Goal: Feedback & Contribution: Submit feedback/report problem

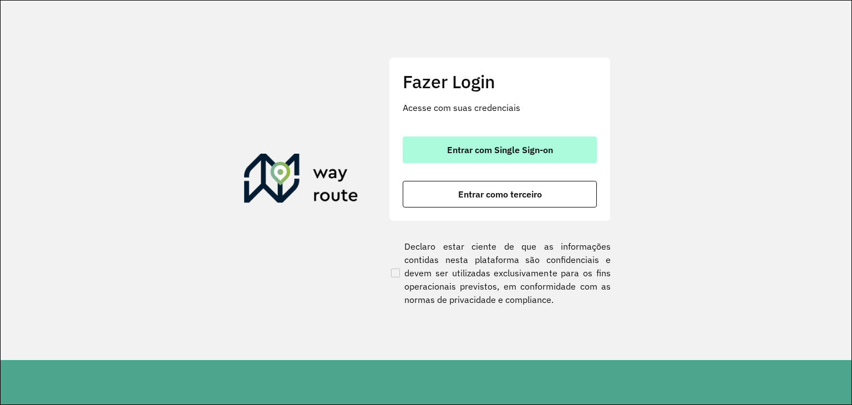
click at [503, 156] on button "Entrar com Single Sign-on" at bounding box center [500, 150] width 194 height 27
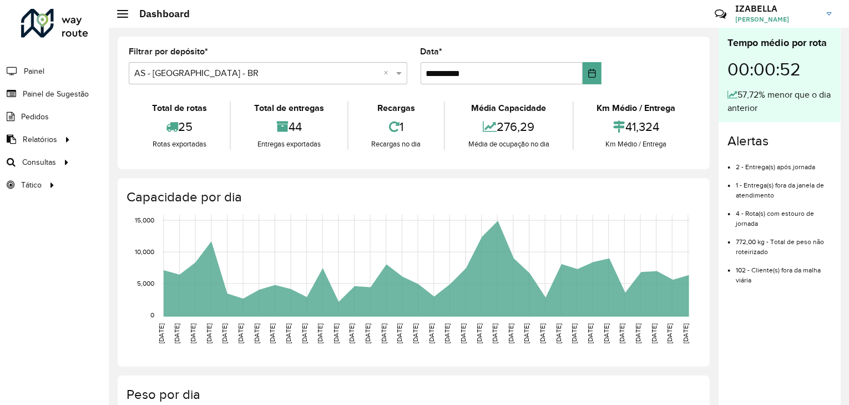
click at [89, 94] on li "Painel de Sugestão" at bounding box center [54, 94] width 109 height 23
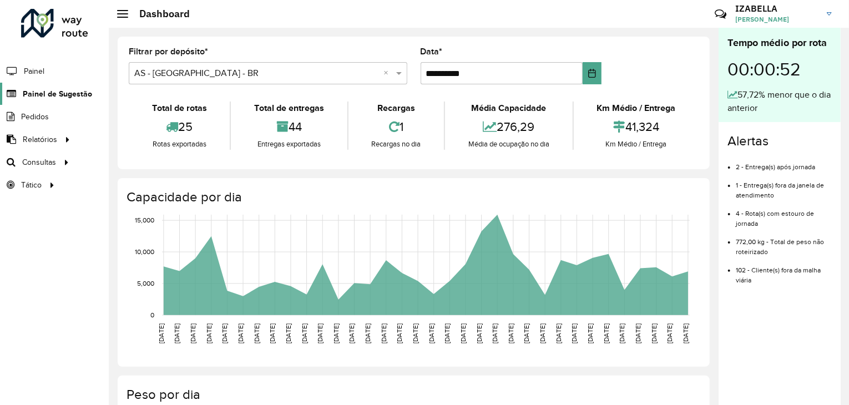
click at [79, 94] on span "Painel de Sugestão" at bounding box center [57, 94] width 69 height 12
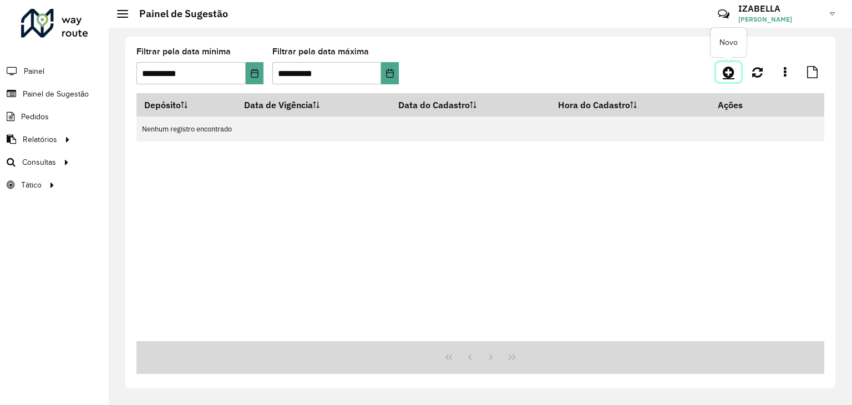
click at [733, 69] on icon at bounding box center [729, 71] width 12 height 13
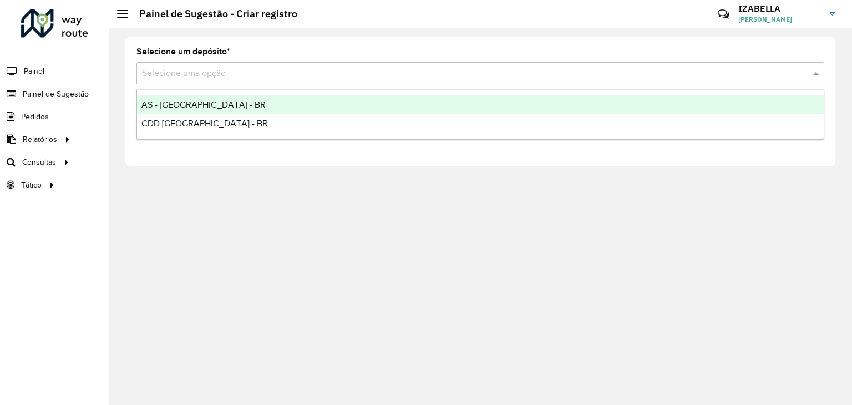
click at [231, 71] on input "text" at bounding box center [469, 73] width 655 height 13
click at [206, 98] on div "AS - [GEOGRAPHIC_DATA] - BR" at bounding box center [480, 104] width 687 height 19
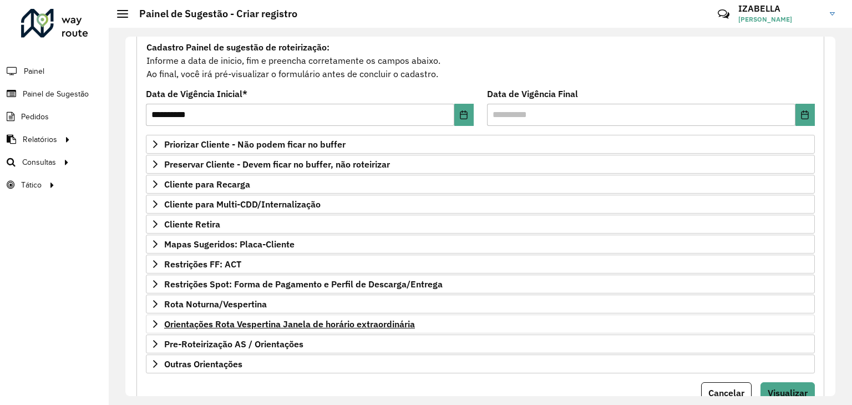
scroll to position [144, 0]
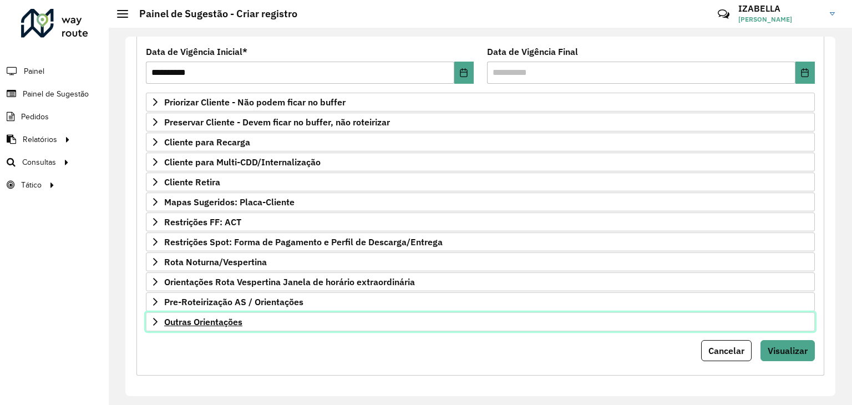
click at [396, 324] on link "Outras Orientações" at bounding box center [480, 321] width 669 height 19
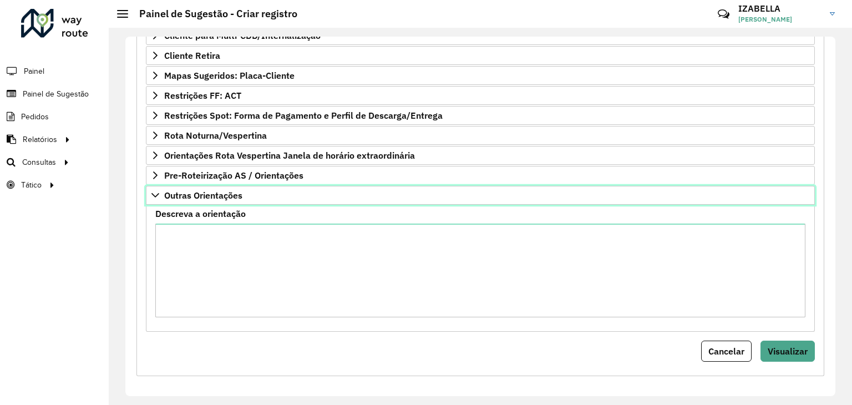
scroll to position [271, 0]
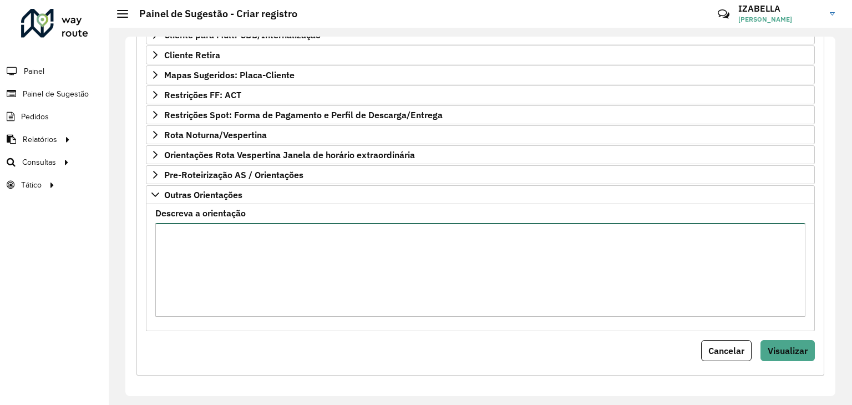
click at [437, 252] on textarea "Descreva a orientação" at bounding box center [480, 270] width 650 height 94
paste textarea "**********"
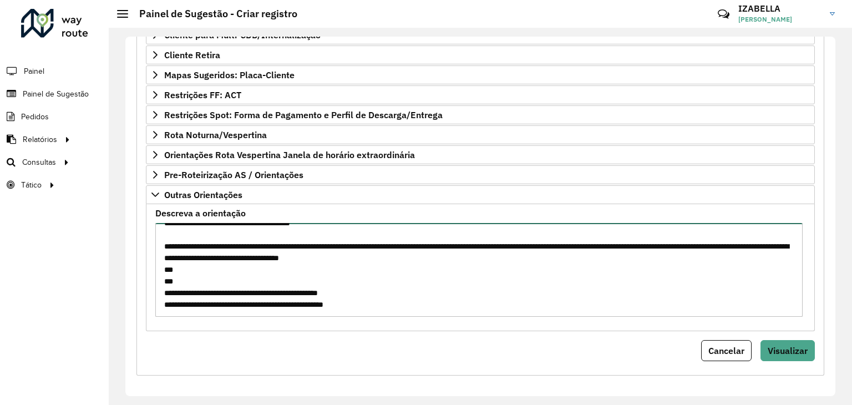
scroll to position [809, 0]
paste textarea "**********"
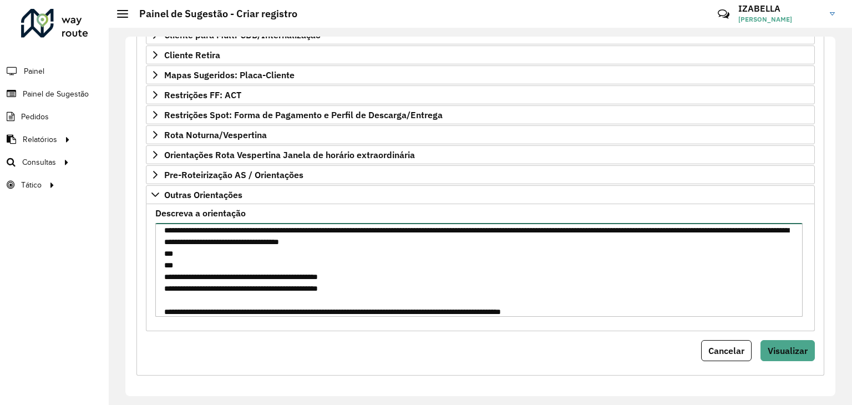
scroll to position [850, 0]
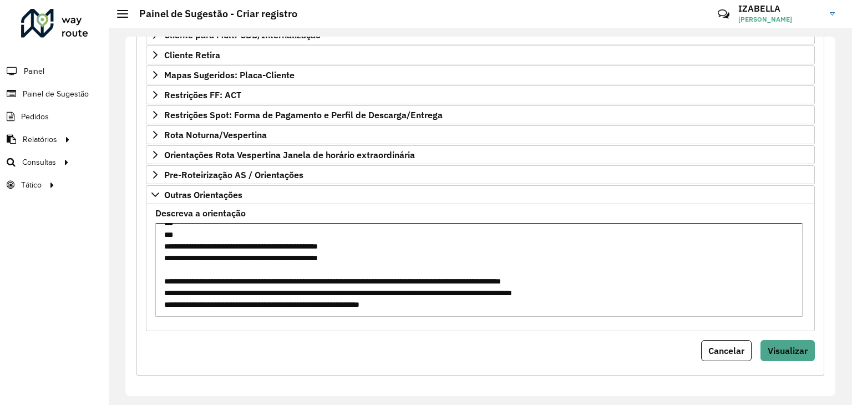
click at [167, 266] on textarea "Descreva a orientação" at bounding box center [479, 270] width 648 height 94
click at [420, 286] on textarea "Descreva a orientação" at bounding box center [479, 270] width 648 height 94
click at [612, 275] on textarea "Descreva a orientação" at bounding box center [479, 270] width 648 height 94
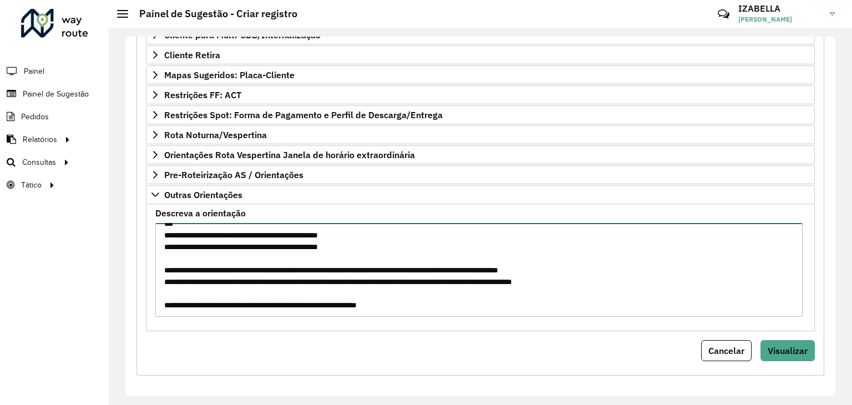
click at [677, 265] on textarea "Descreva a orientação" at bounding box center [479, 270] width 648 height 94
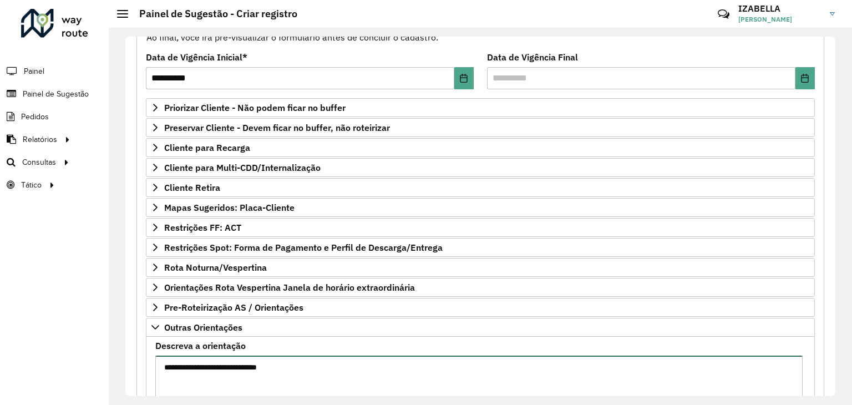
scroll to position [271, 0]
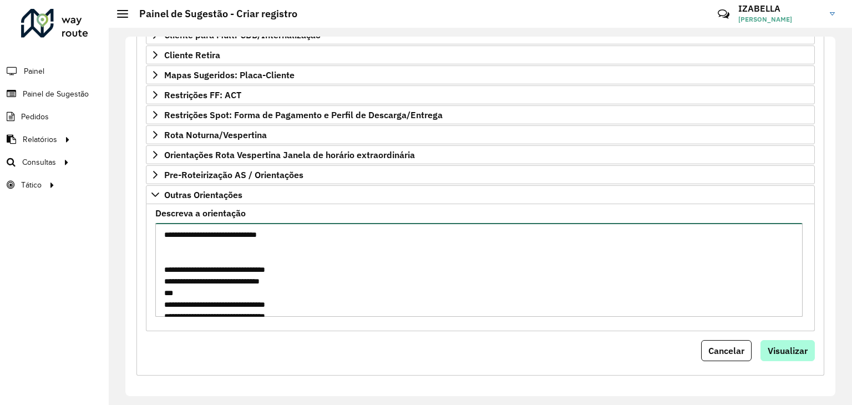
type textarea "**********"
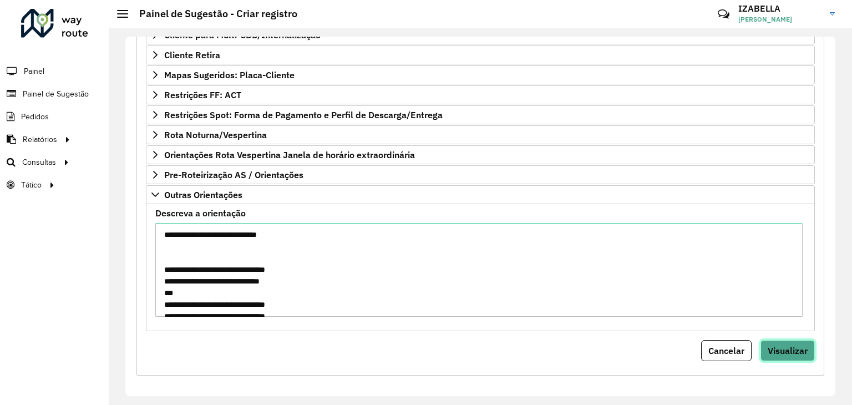
click at [790, 351] on span "Visualizar" at bounding box center [788, 350] width 40 height 11
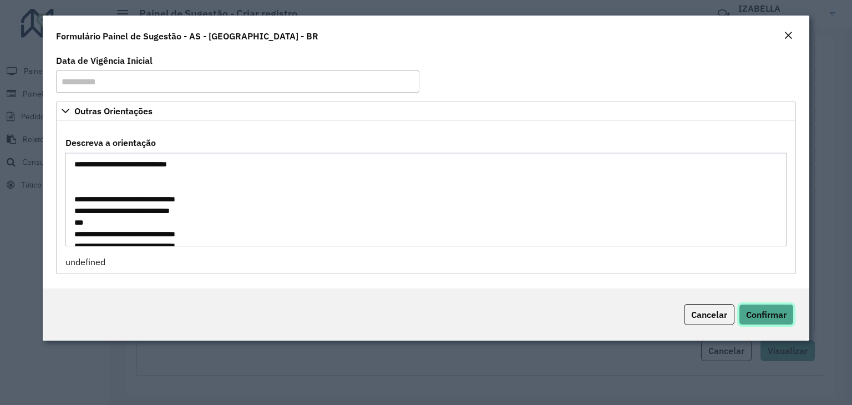
click at [769, 319] on span "Confirmar" at bounding box center [766, 314] width 41 height 11
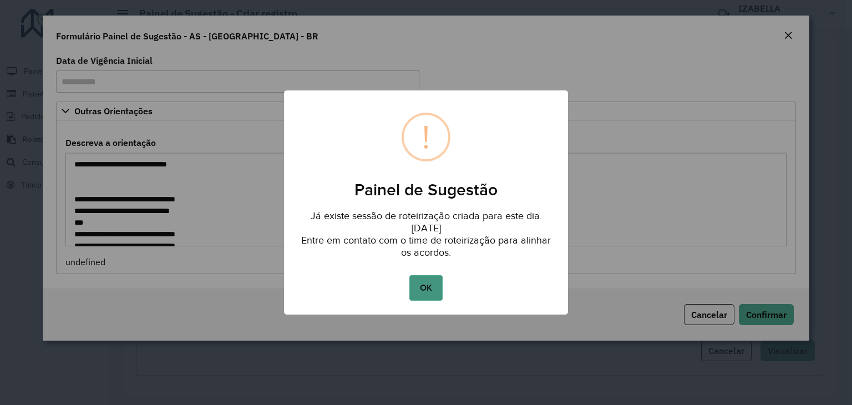
click at [437, 291] on button "OK" at bounding box center [426, 288] width 33 height 26
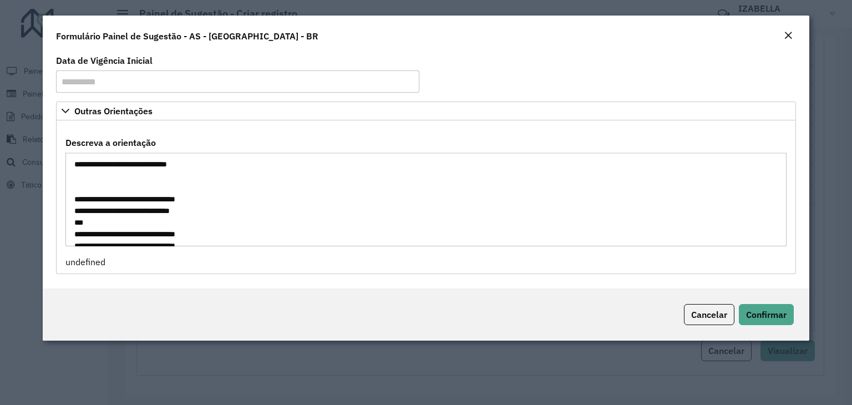
click at [422, 233] on textarea "Descreva a orientação" at bounding box center [425, 200] width 721 height 94
drag, startPoint x: 668, startPoint y: 302, endPoint x: 690, endPoint y: 309, distance: 22.8
click at [673, 302] on div "Cancelar Confirmar" at bounding box center [426, 315] width 767 height 52
click at [690, 309] on button "Cancelar" at bounding box center [709, 314] width 50 height 21
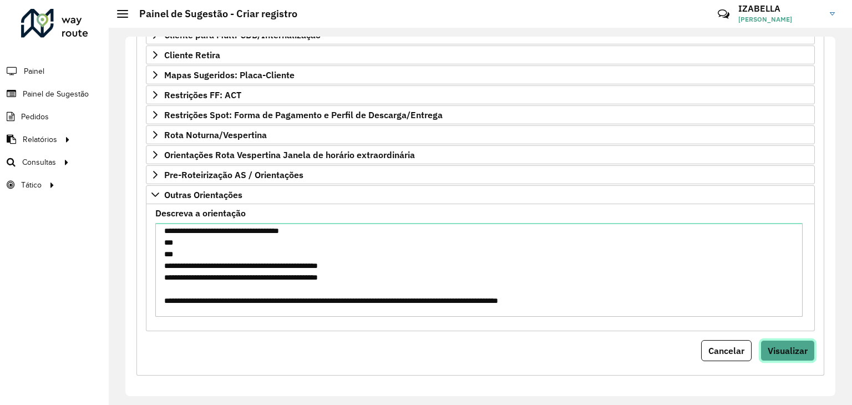
scroll to position [873, 0]
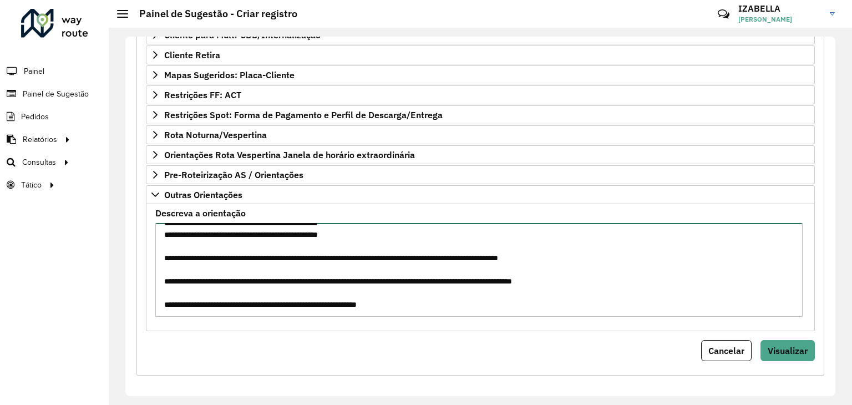
click at [324, 274] on textarea "Descreva a orientação" at bounding box center [479, 270] width 648 height 94
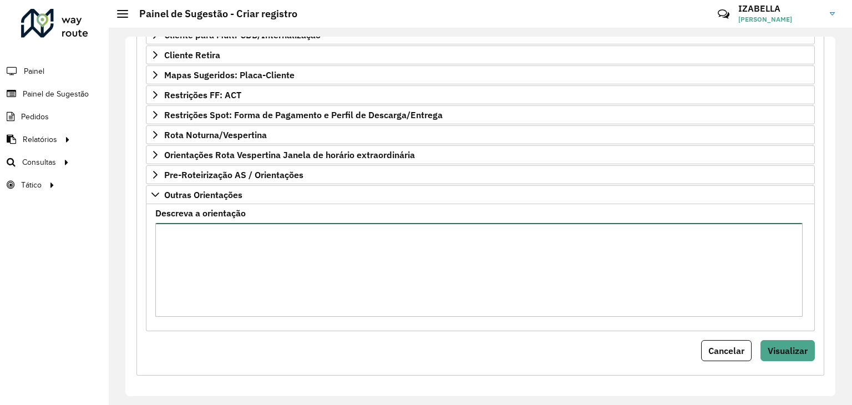
scroll to position [0, 0]
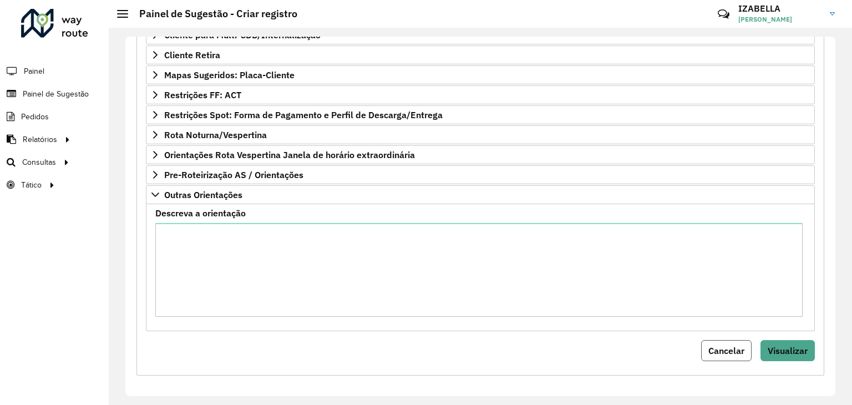
click at [742, 348] on button "Cancelar" at bounding box center [726, 350] width 50 height 21
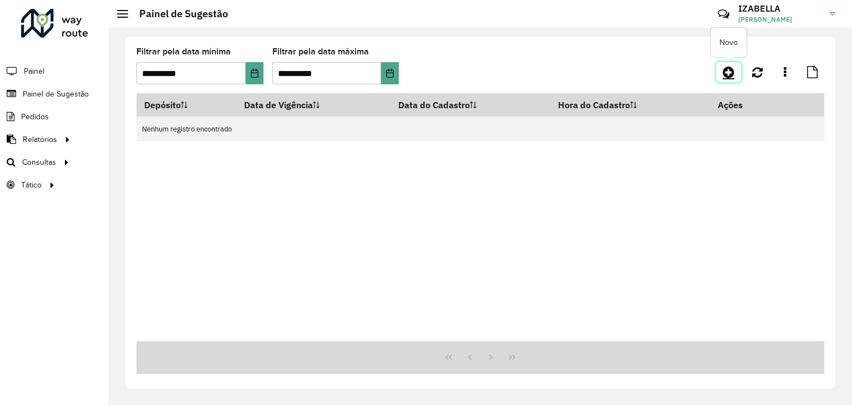
click at [731, 70] on icon at bounding box center [729, 71] width 12 height 13
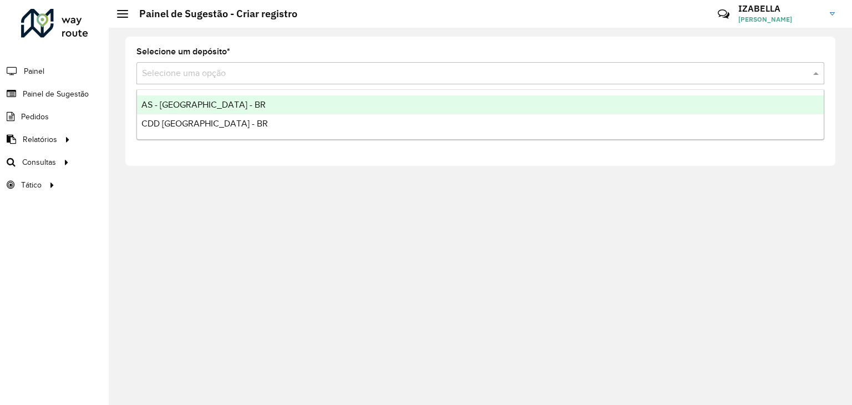
click at [216, 77] on input "text" at bounding box center [469, 73] width 655 height 13
click at [193, 108] on span "AS - [GEOGRAPHIC_DATA] - BR" at bounding box center [204, 104] width 124 height 9
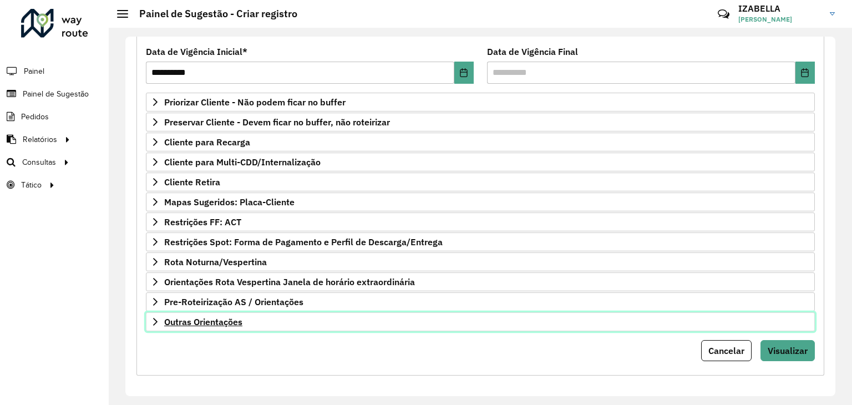
click at [248, 324] on link "Outras Orientações" at bounding box center [480, 321] width 669 height 19
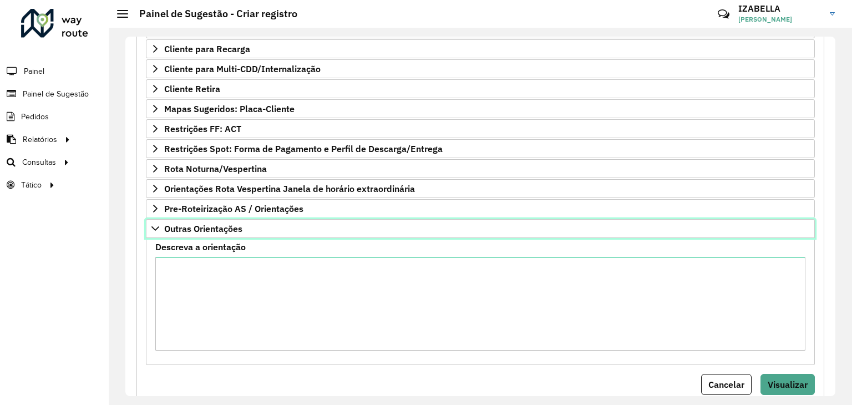
scroll to position [259, 0]
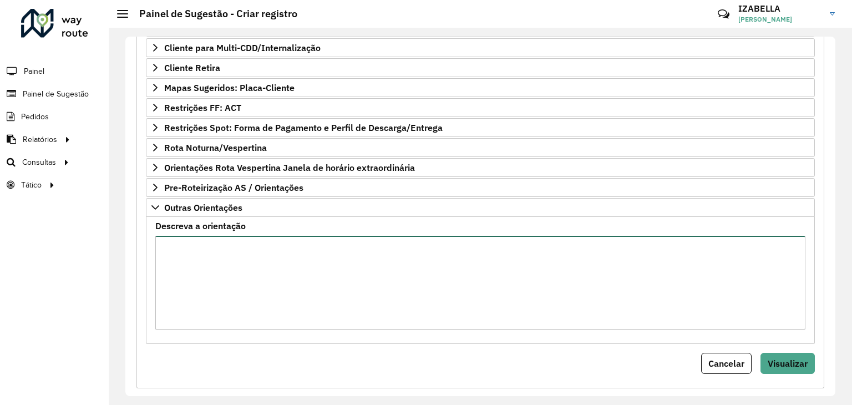
click at [301, 275] on textarea "Descreva a orientação" at bounding box center [480, 283] width 650 height 94
paste textarea "**********"
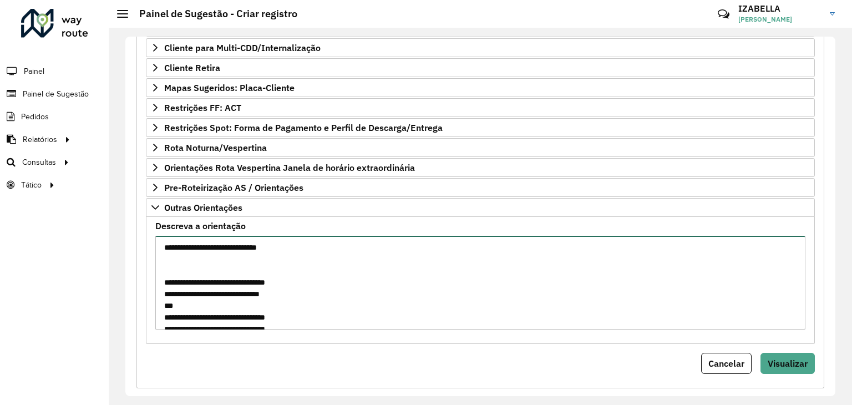
scroll to position [867, 0]
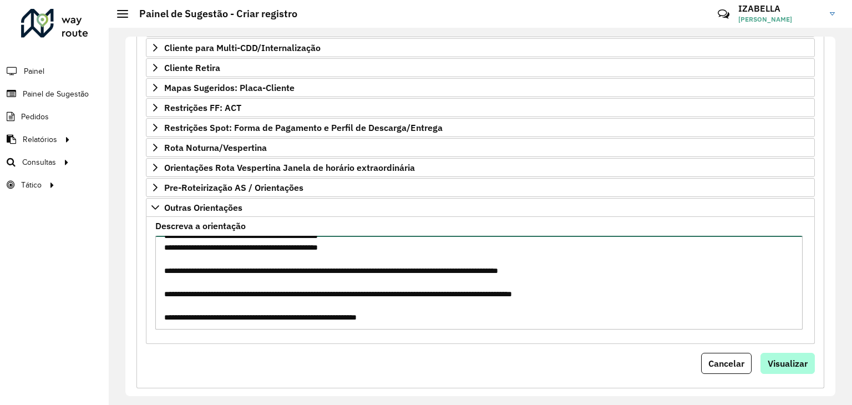
type textarea "**********"
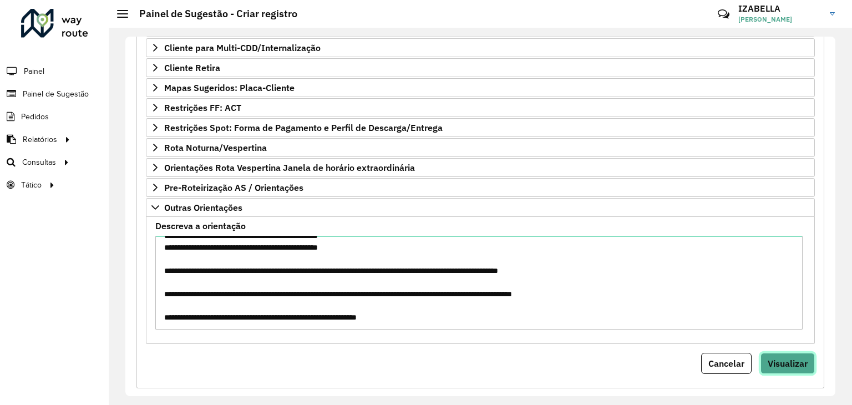
click at [786, 367] on button "Visualizar" at bounding box center [788, 363] width 54 height 21
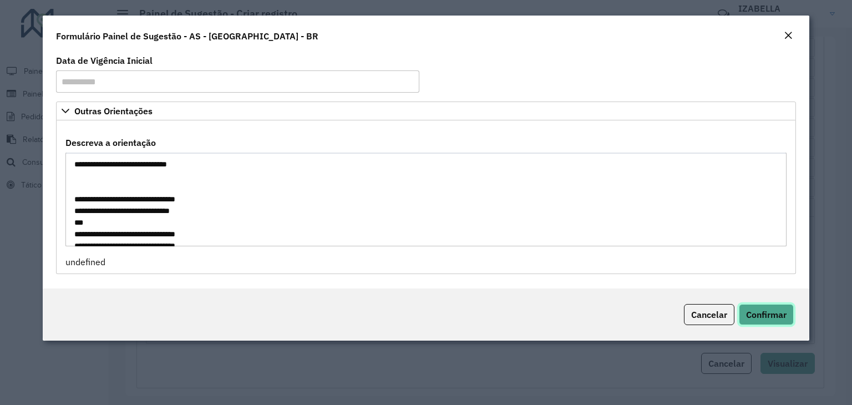
click at [772, 310] on span "Confirmar" at bounding box center [766, 314] width 41 height 11
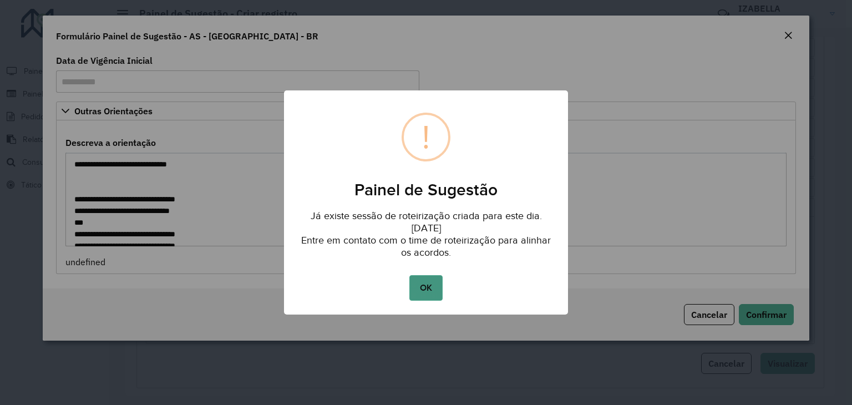
click at [421, 283] on button "OK" at bounding box center [426, 288] width 33 height 26
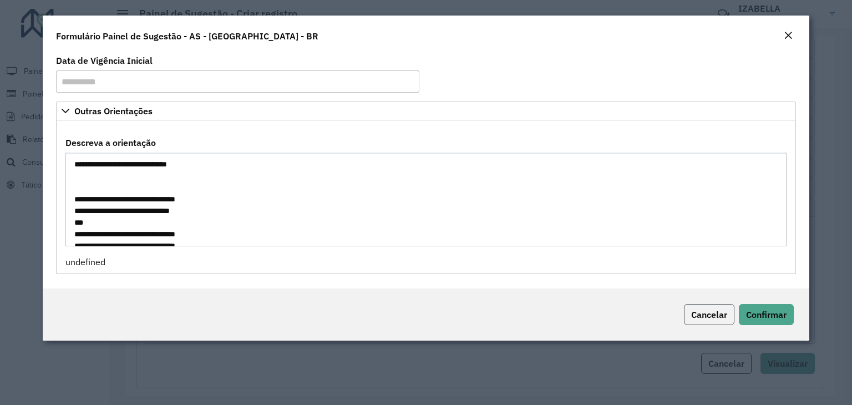
click at [702, 317] on span "Cancelar" at bounding box center [709, 314] width 36 height 11
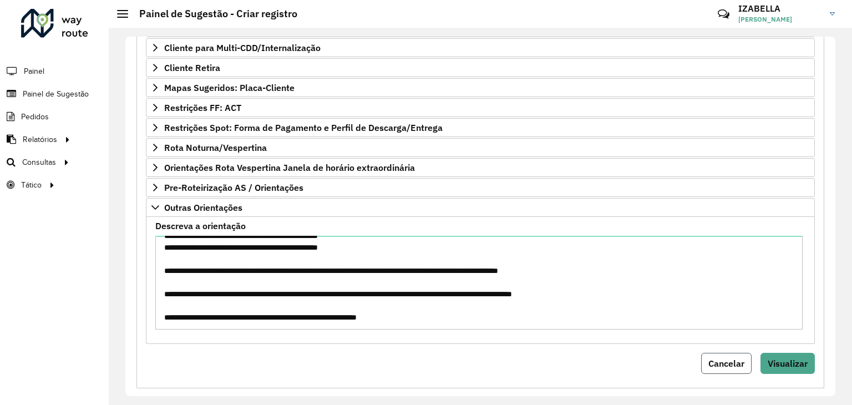
click at [712, 366] on button "Cancelar" at bounding box center [726, 363] width 50 height 21
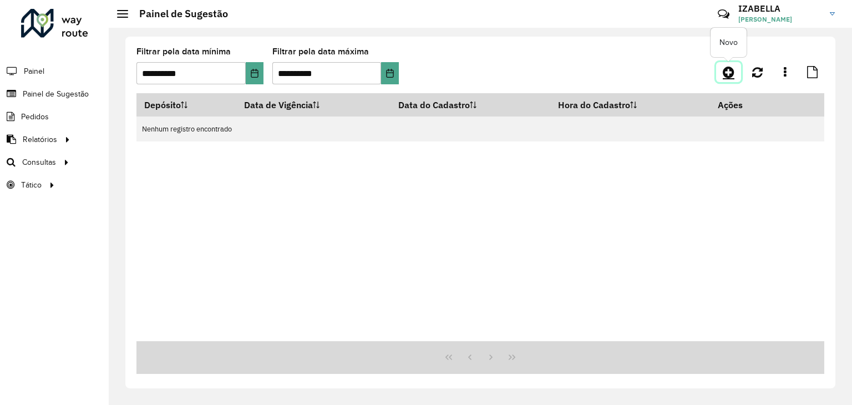
click at [724, 69] on icon at bounding box center [729, 71] width 12 height 13
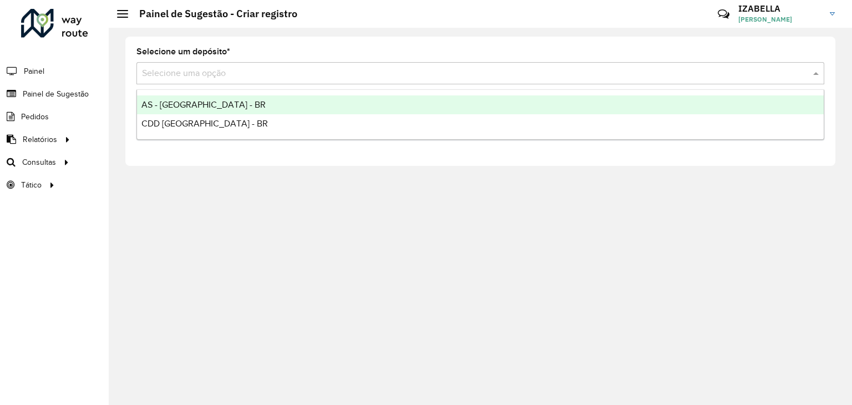
click at [219, 77] on input "text" at bounding box center [469, 73] width 655 height 13
click at [209, 95] on div "AS - [GEOGRAPHIC_DATA] - BR" at bounding box center [480, 104] width 687 height 19
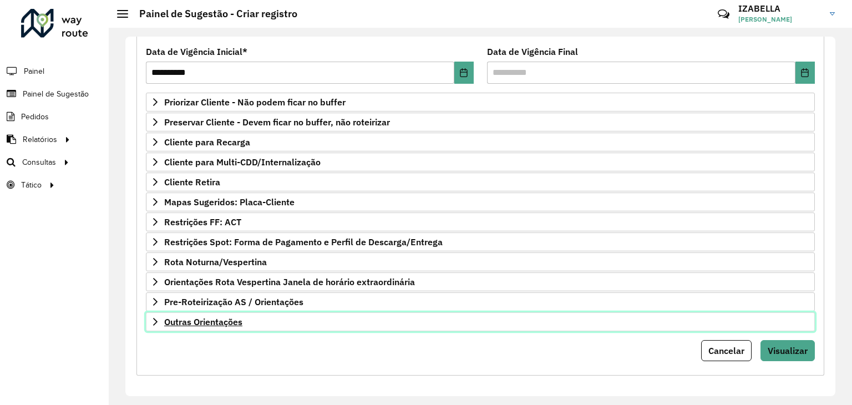
click at [307, 313] on link "Outras Orientações" at bounding box center [480, 321] width 669 height 19
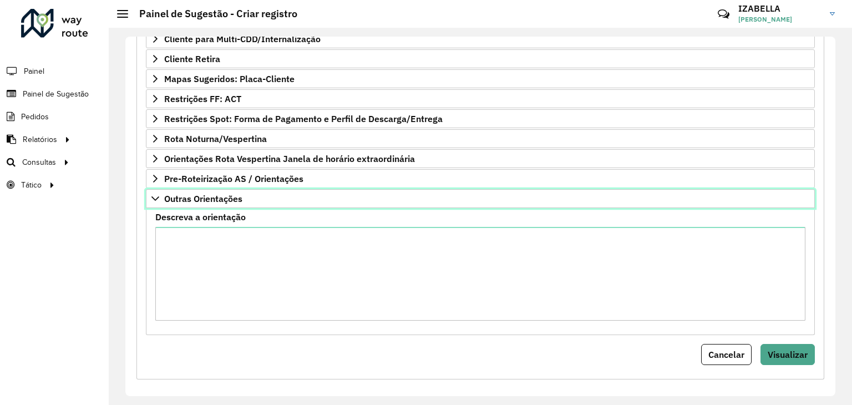
scroll to position [269, 0]
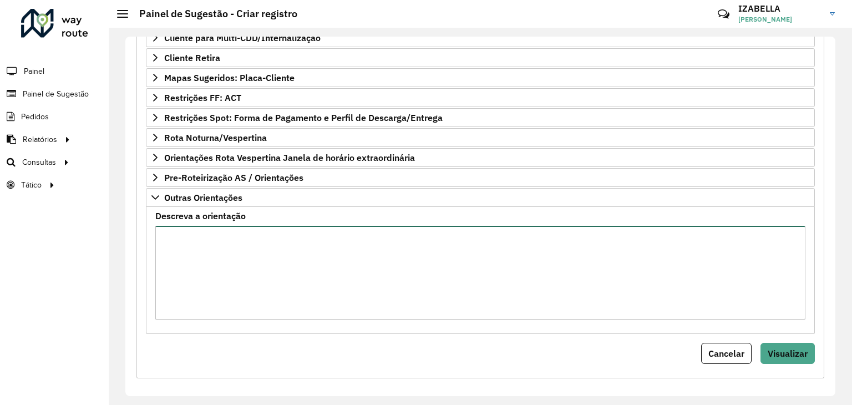
click at [331, 299] on textarea "Descreva a orientação" at bounding box center [480, 273] width 650 height 94
paste textarea "**********"
type textarea "**********"
paste textarea "**********"
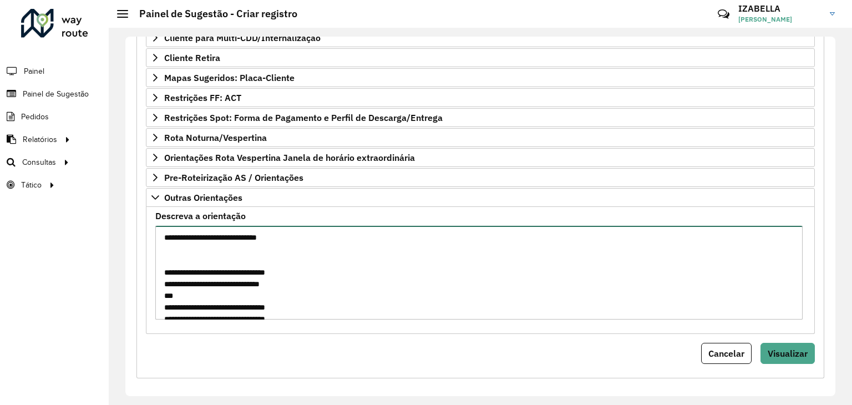
scroll to position [797, 0]
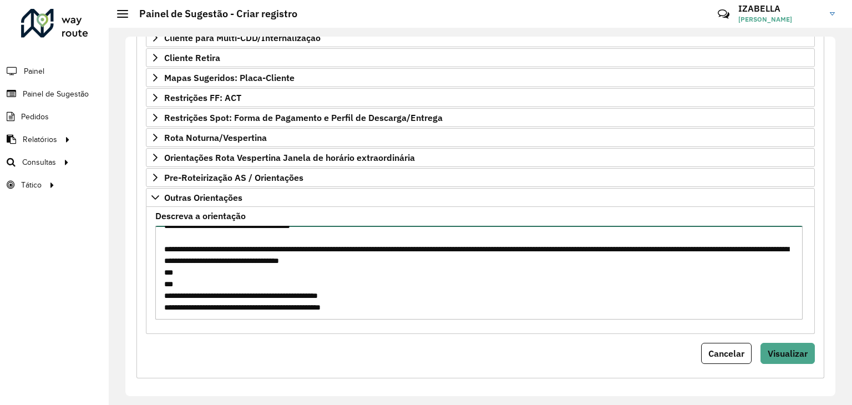
type textarea "**********"
click at [775, 337] on form "**********" at bounding box center [480, 118] width 669 height 491
click at [775, 343] on button "Visualizar" at bounding box center [788, 353] width 54 height 21
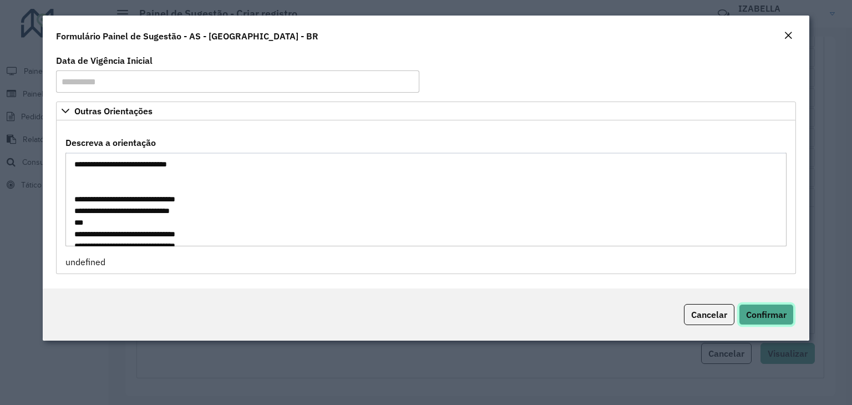
click at [772, 319] on span "Confirmar" at bounding box center [766, 314] width 41 height 11
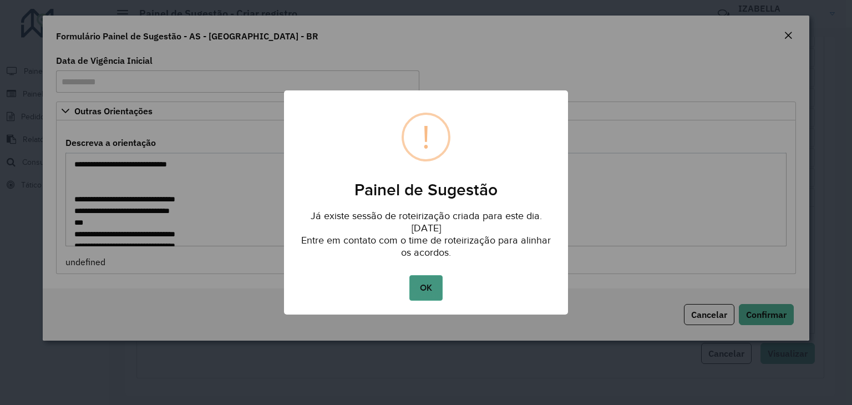
click at [422, 289] on button "OK" at bounding box center [426, 288] width 33 height 26
